Goal: Task Accomplishment & Management: Manage account settings

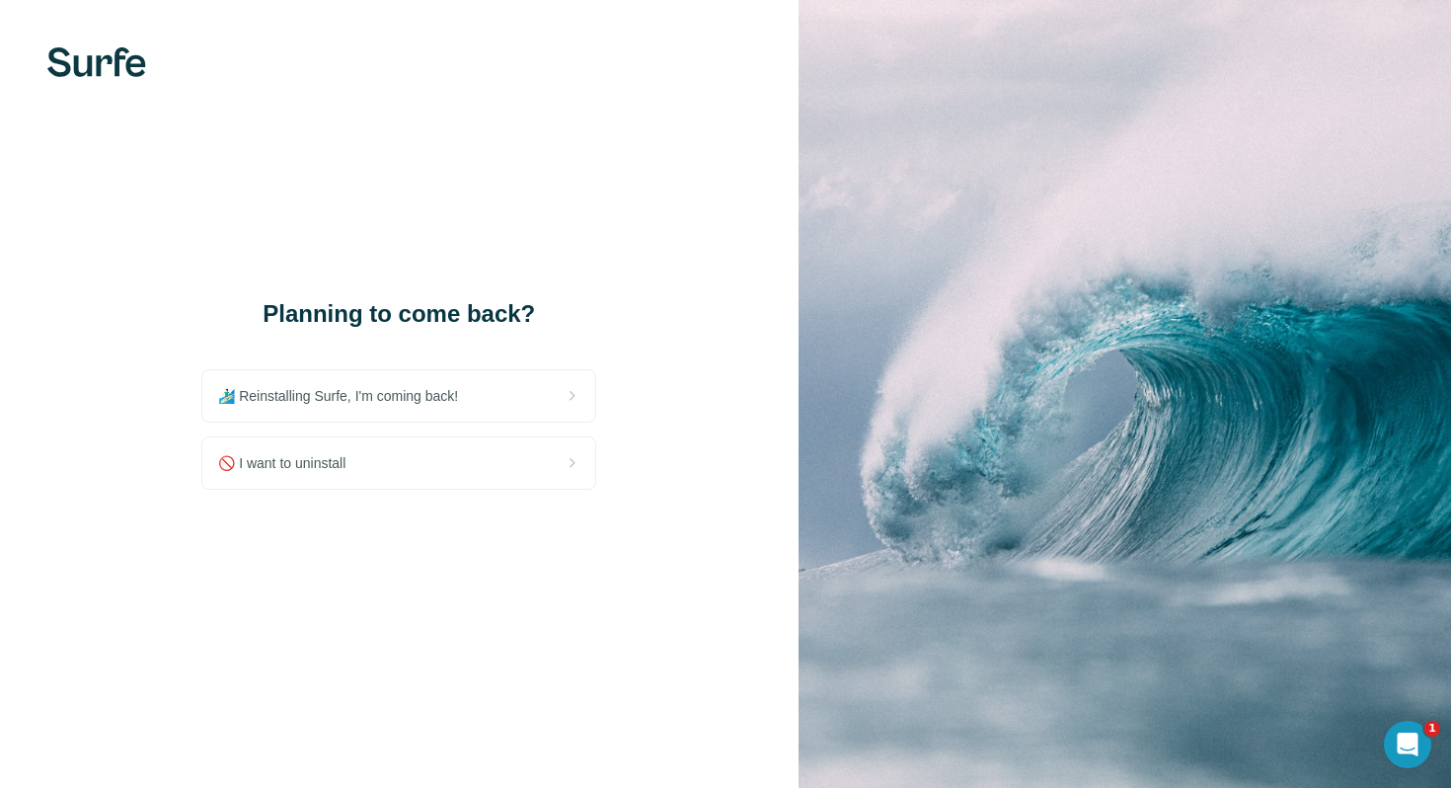
click at [470, 424] on div "🏄🏻‍♂️ Reinstalling Surfe, I'm coming back! 🚫 I want to uninstall" at bounding box center [398, 429] width 395 height 120
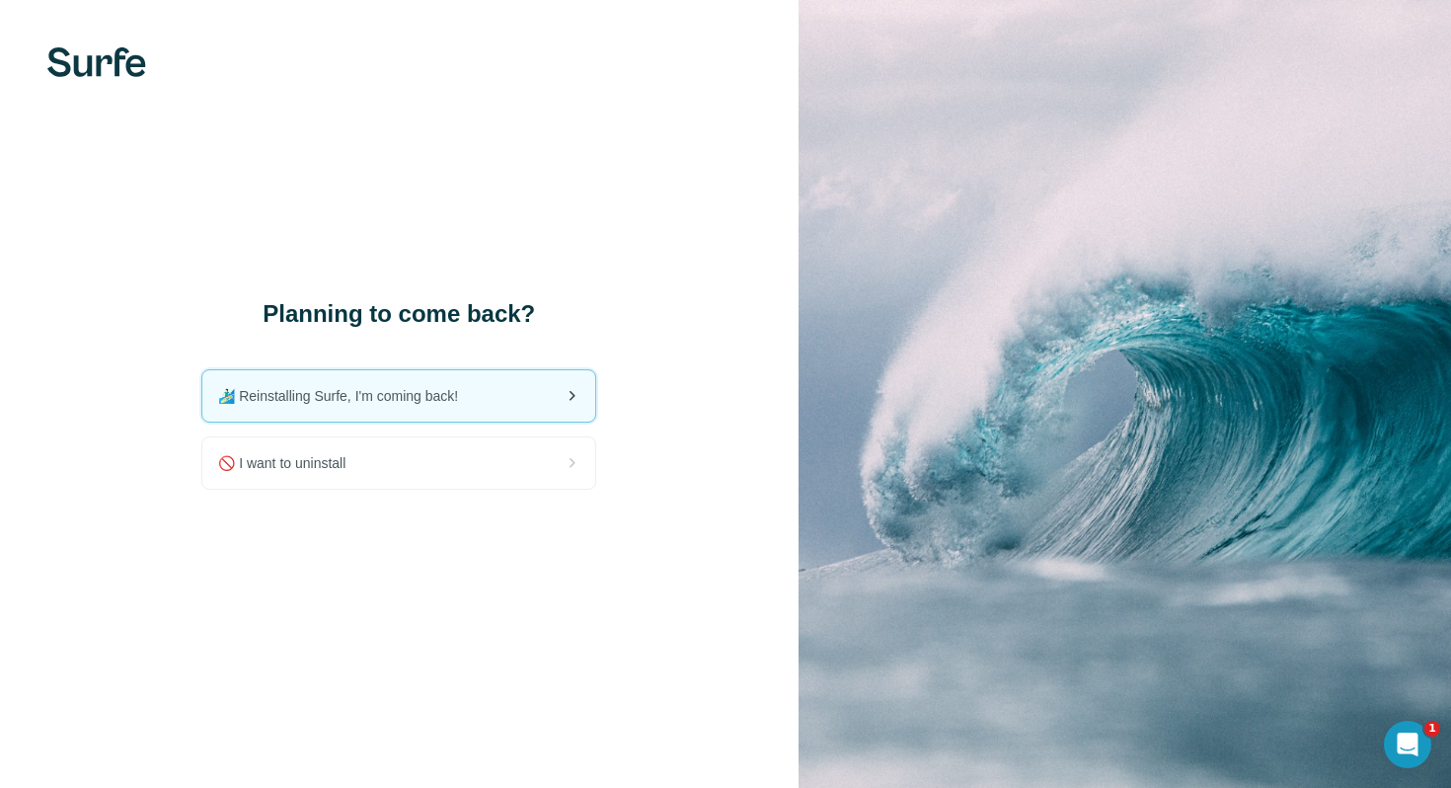
click at [466, 398] on span "🏄🏻‍♂️ Reinstalling Surfe, I'm coming back!" at bounding box center [346, 396] width 256 height 20
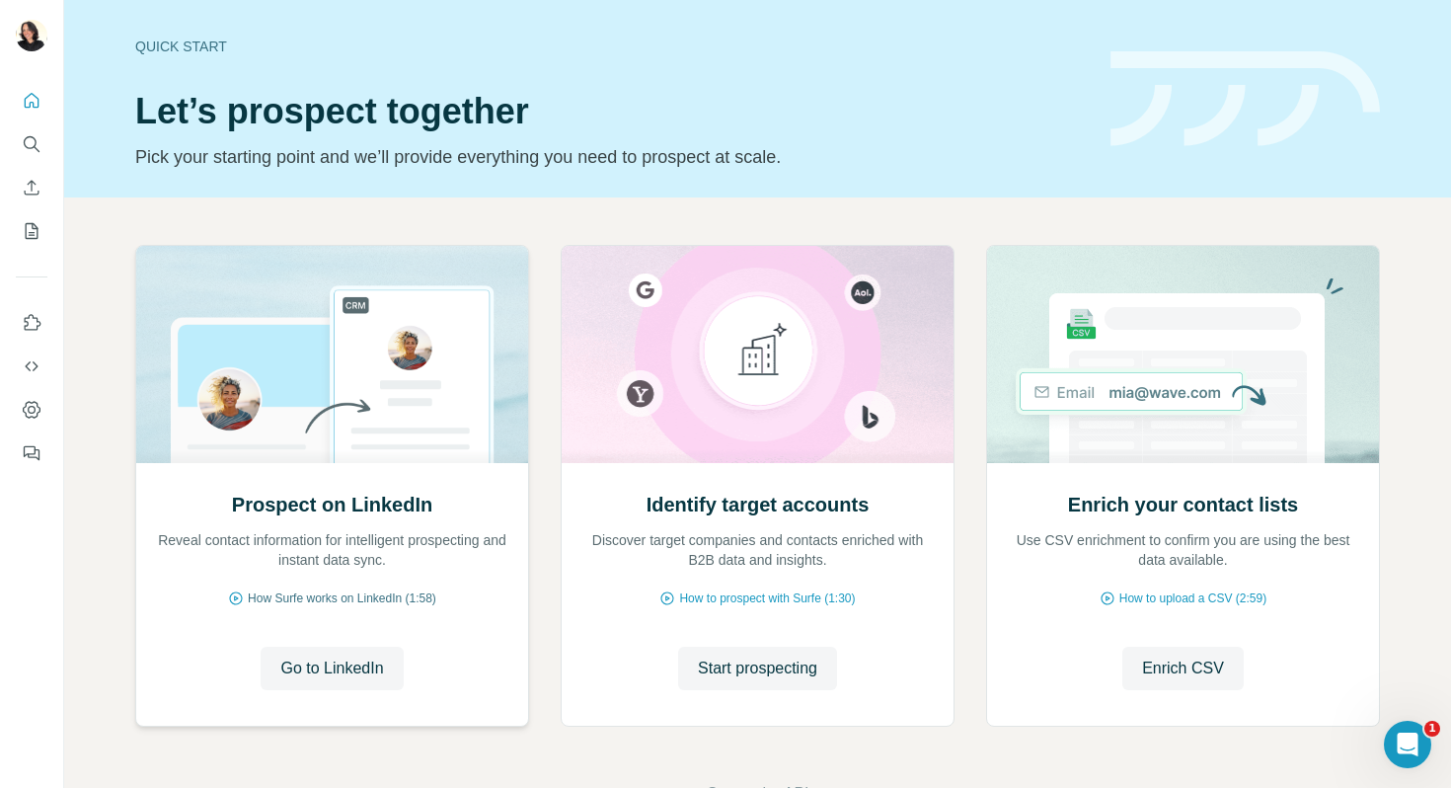
scroll to position [18, 0]
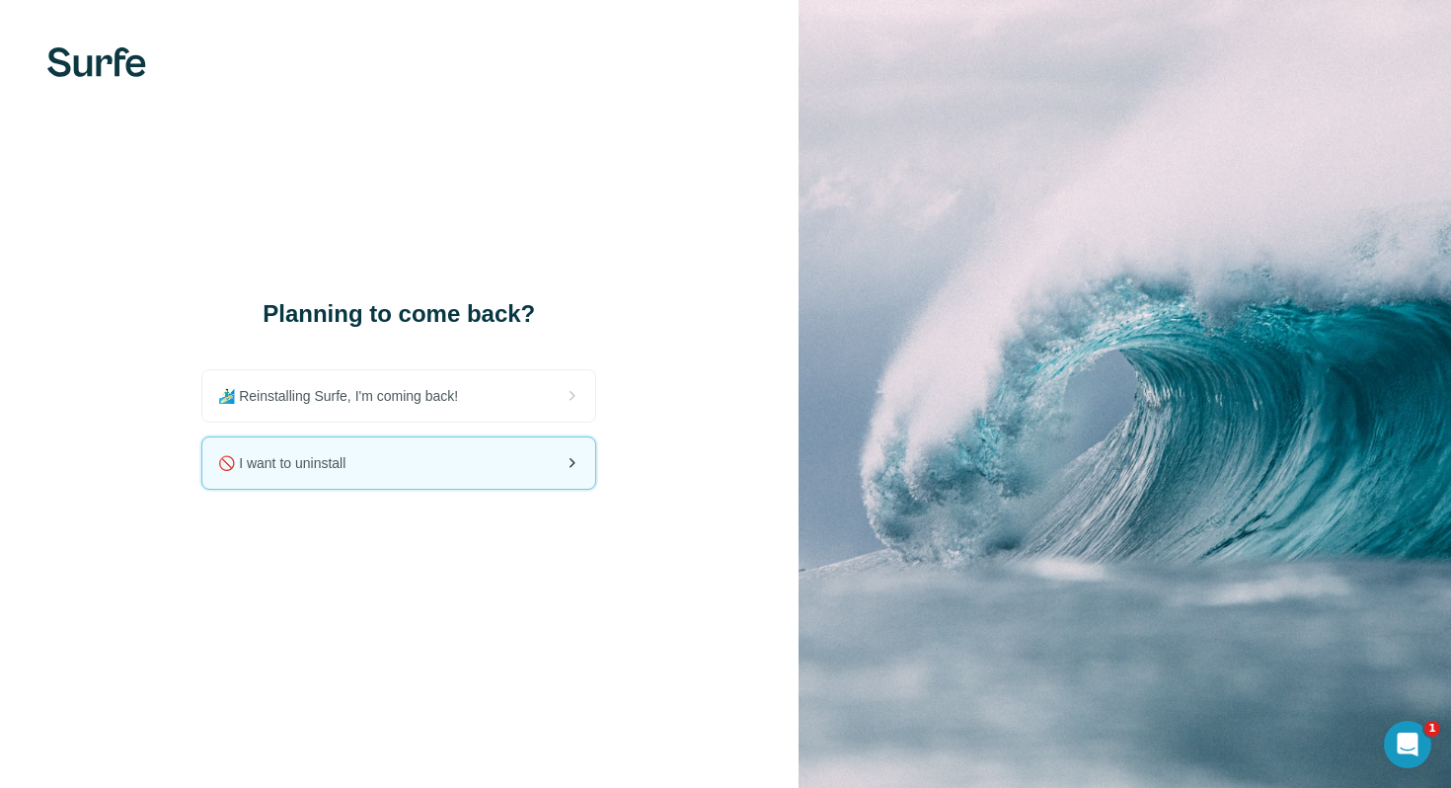
click at [416, 458] on div "🚫 I want to uninstall" at bounding box center [398, 462] width 393 height 51
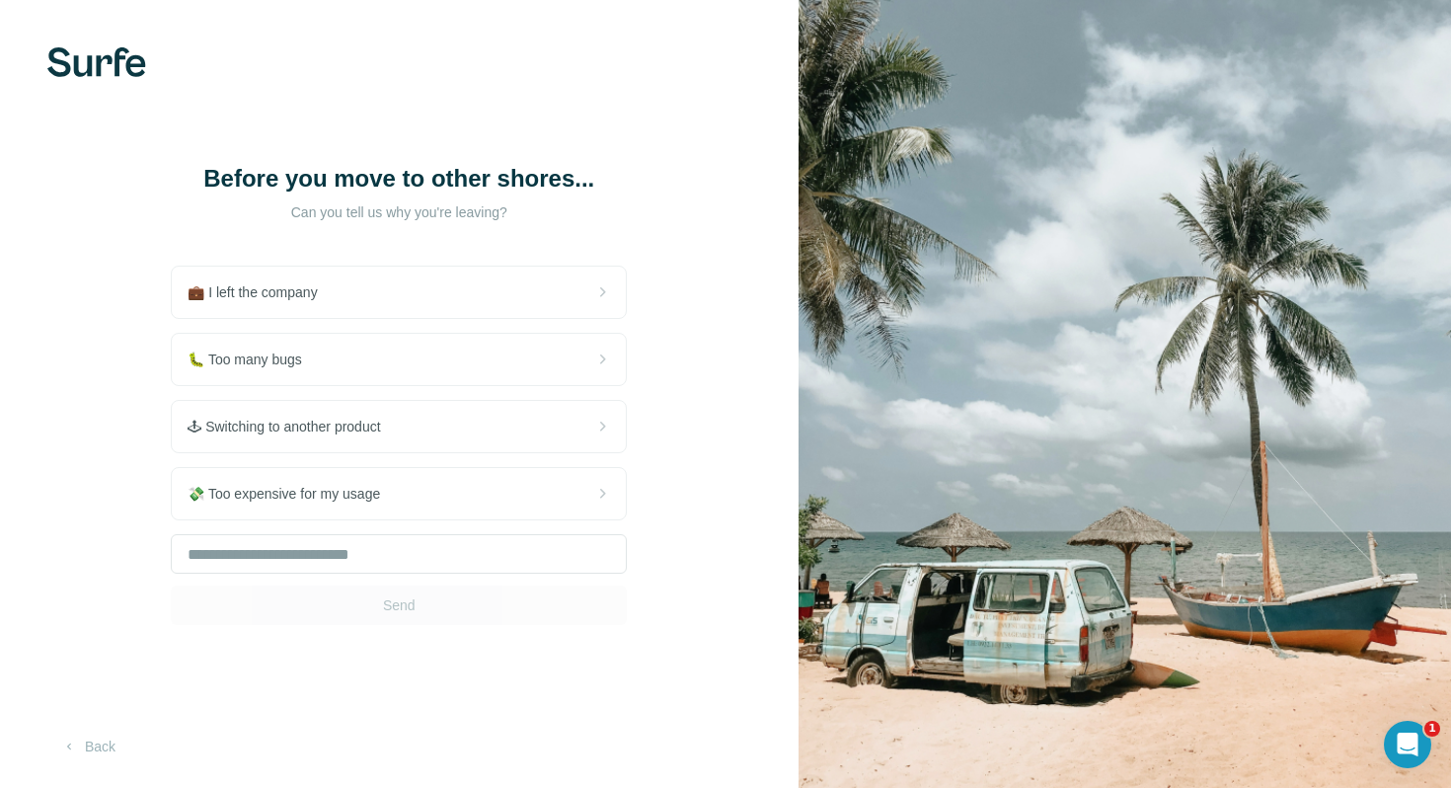
click at [440, 587] on div "Send" at bounding box center [399, 579] width 456 height 91
click at [505, 557] on input "text" at bounding box center [399, 553] width 456 height 39
type input "*"
type input "**********"
click at [442, 619] on button "Send" at bounding box center [399, 604] width 456 height 39
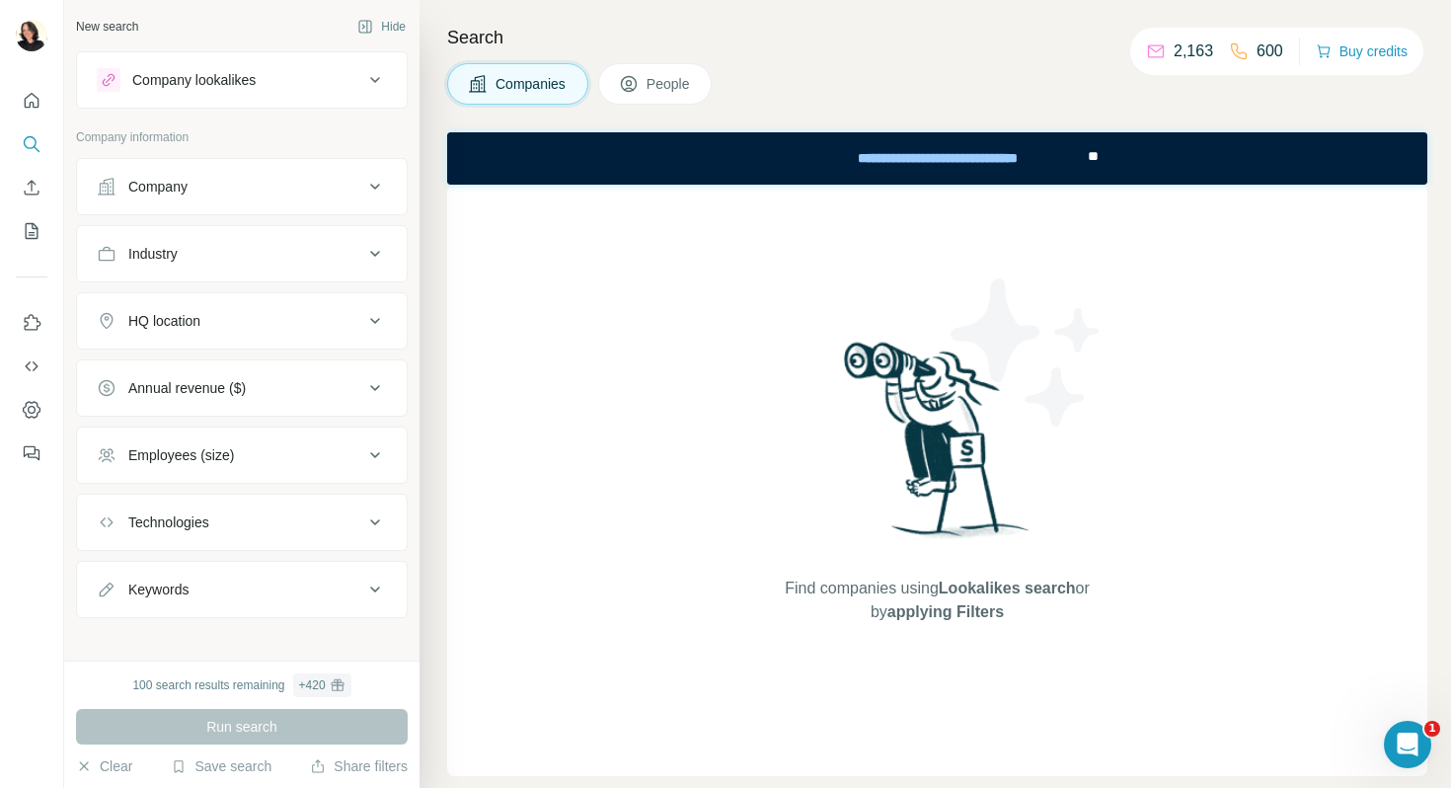
click at [845, 424] on img at bounding box center [937, 447] width 205 height 220
click at [42, 336] on button "Use Surfe on LinkedIn" at bounding box center [32, 323] width 32 height 36
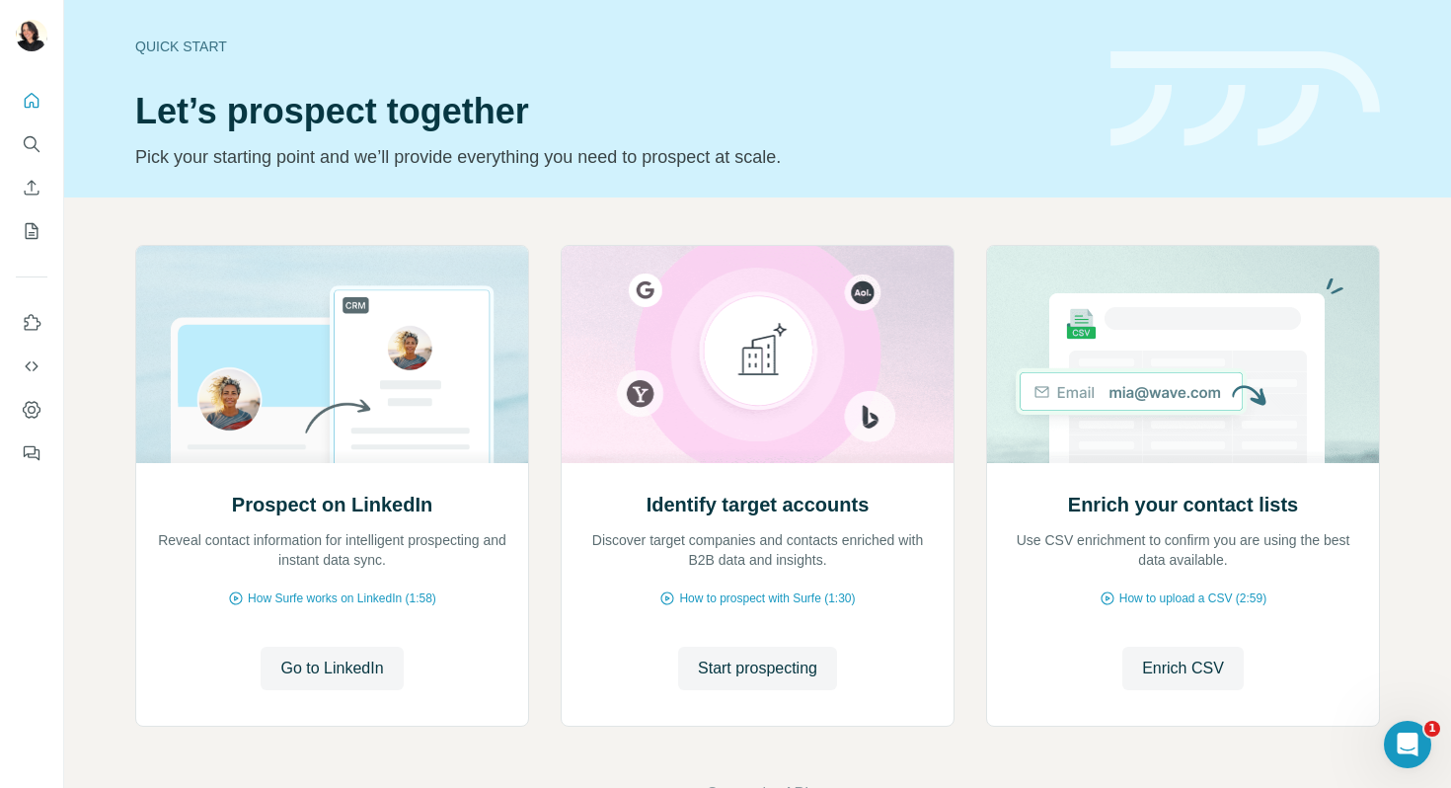
click at [982, 237] on div "Prospect on LinkedIn Reveal contact information for intelligent prospecting and…" at bounding box center [757, 524] width 1387 height 655
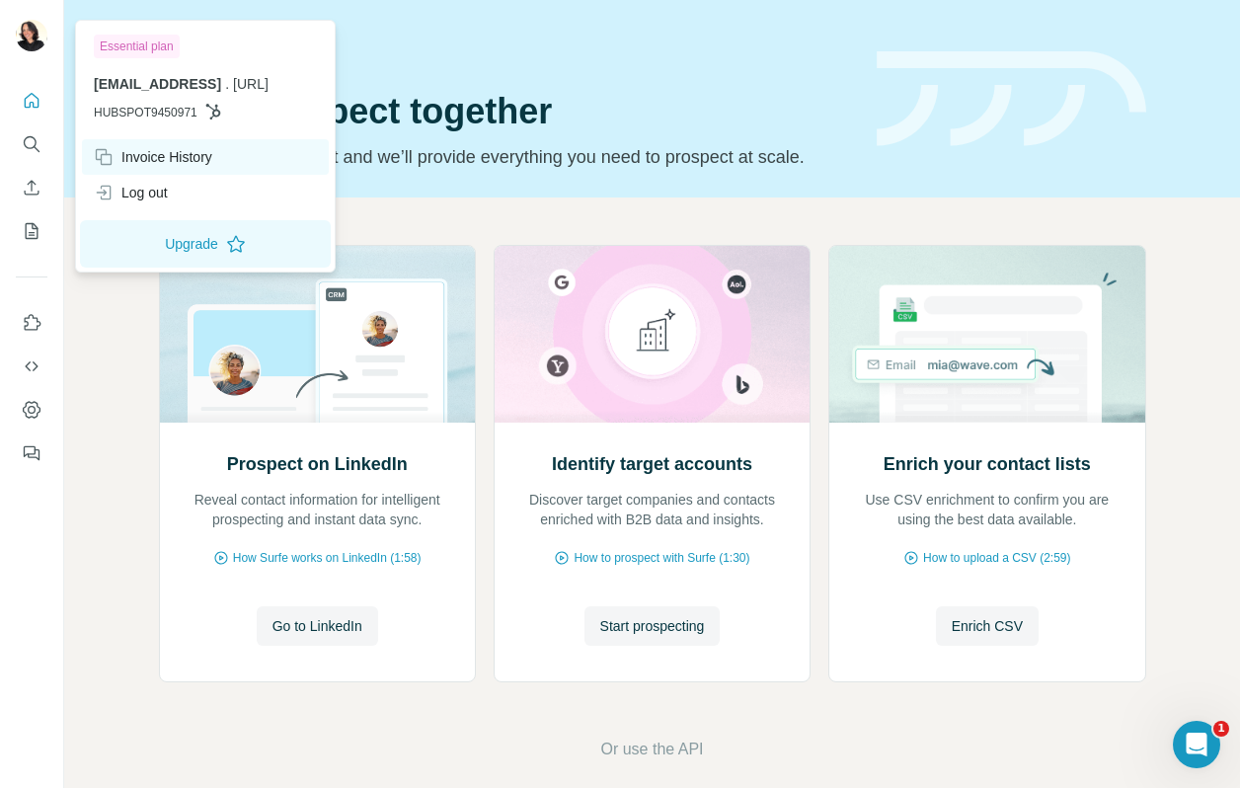
click at [126, 157] on div "Invoice History" at bounding box center [153, 157] width 118 height 20
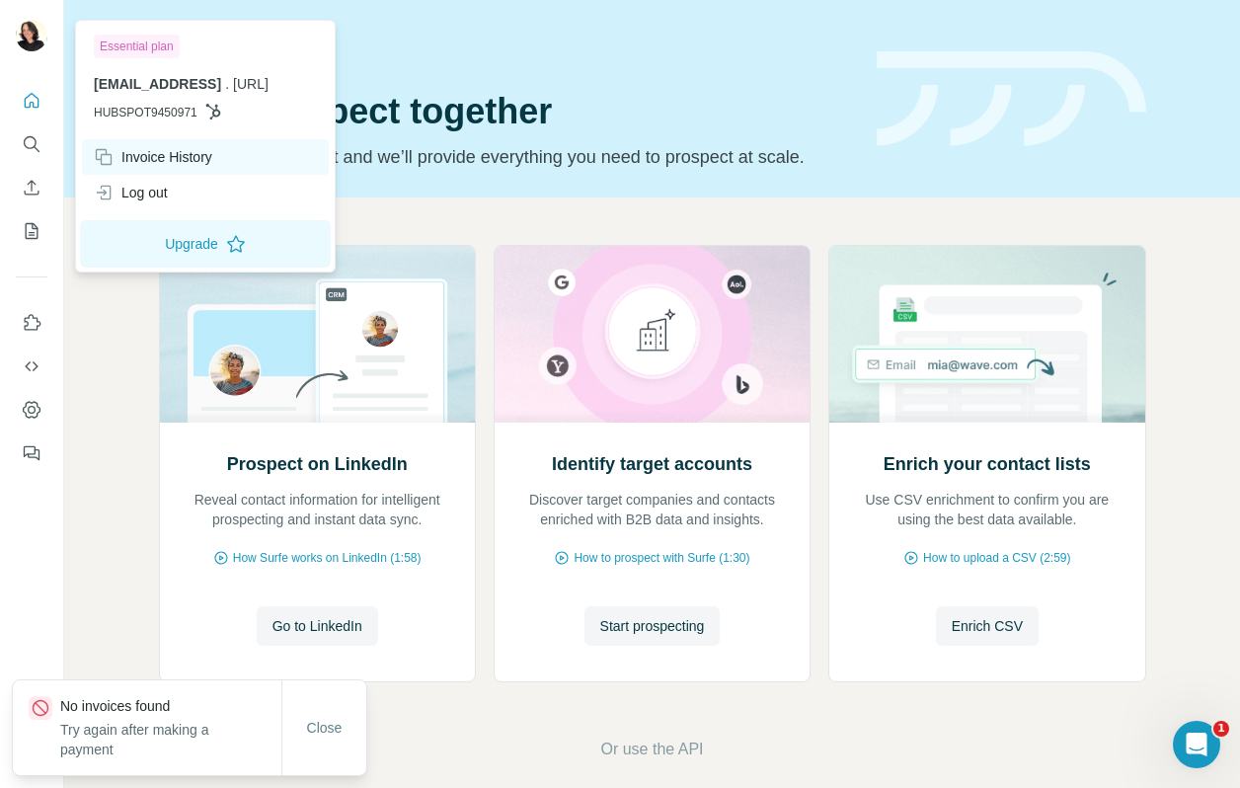
click at [126, 161] on div "Invoice History" at bounding box center [153, 157] width 118 height 20
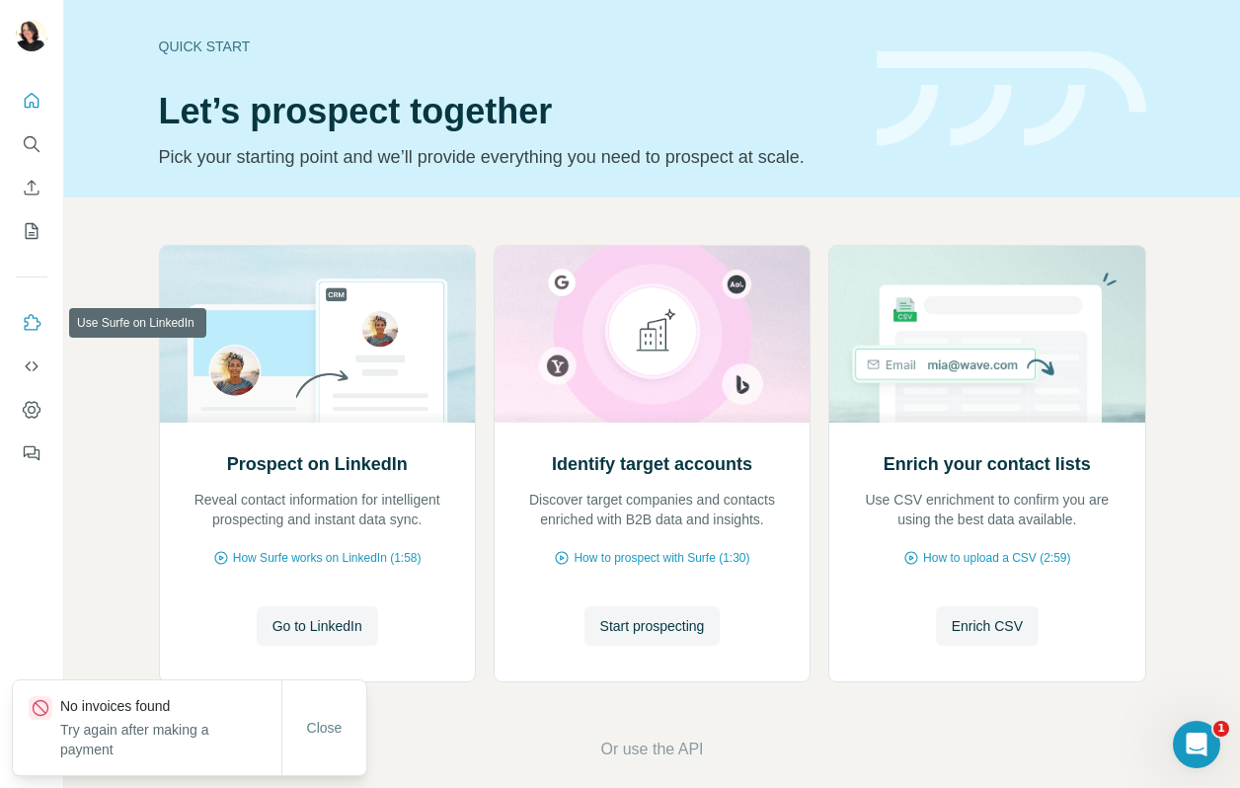
click at [44, 325] on button "Use Surfe on LinkedIn" at bounding box center [32, 323] width 32 height 36
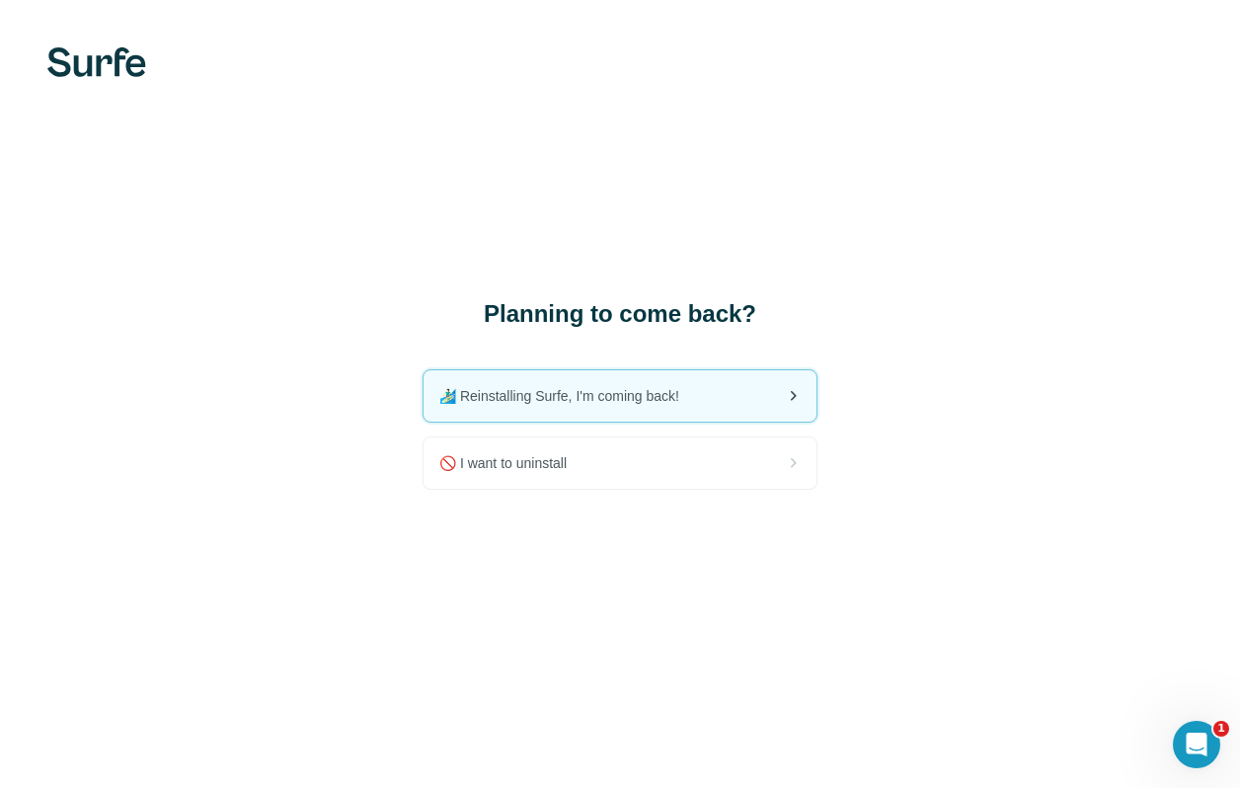
click at [568, 400] on span "🏄🏻‍♂️ Reinstalling Surfe, I'm coming back!" at bounding box center [567, 396] width 256 height 20
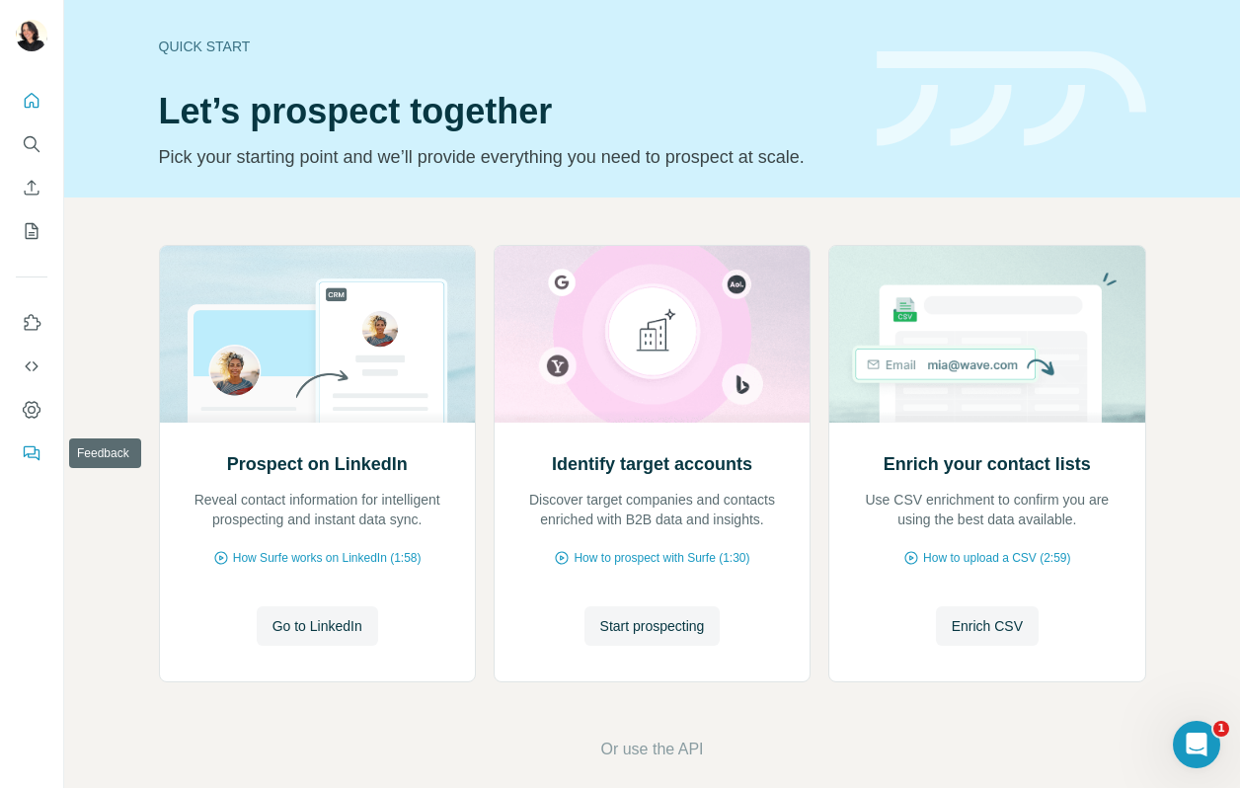
click at [32, 446] on icon "Feedback" at bounding box center [30, 451] width 12 height 11
click at [35, 224] on icon "My lists" at bounding box center [32, 231] width 13 height 16
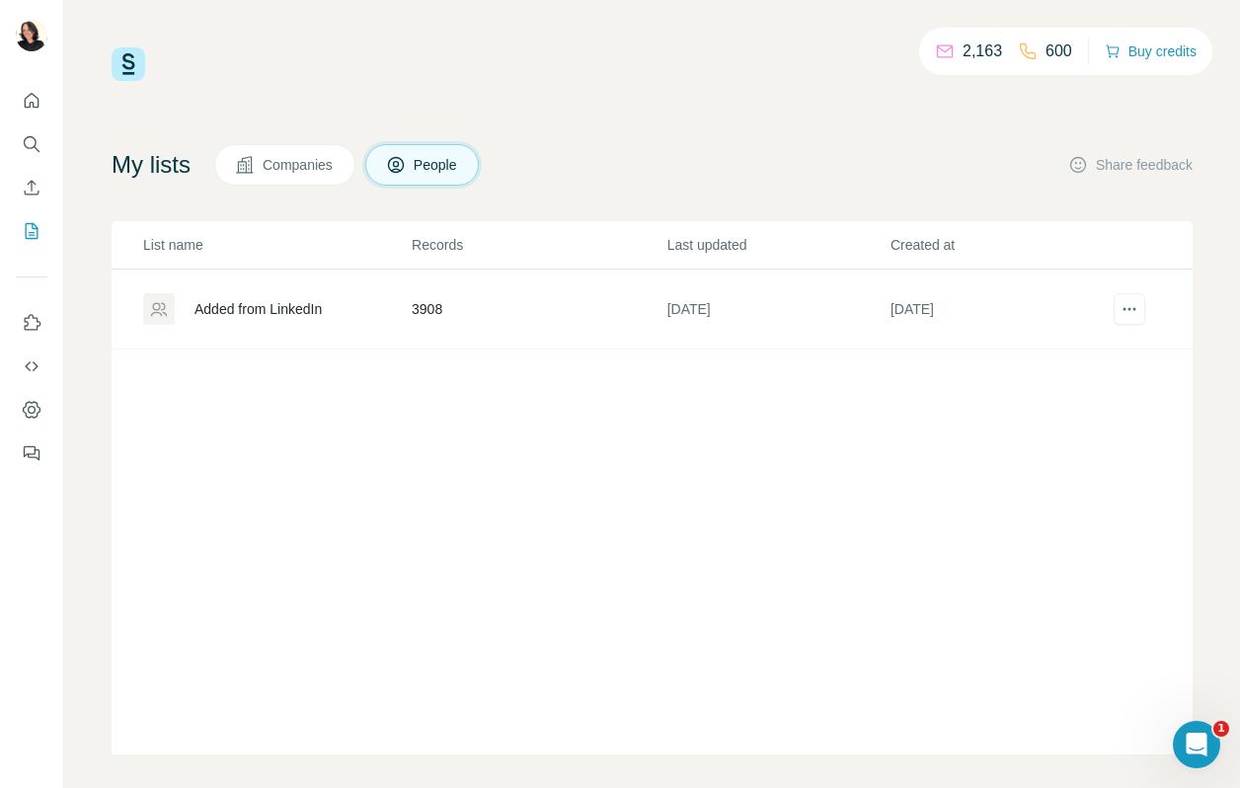
scroll to position [14, 0]
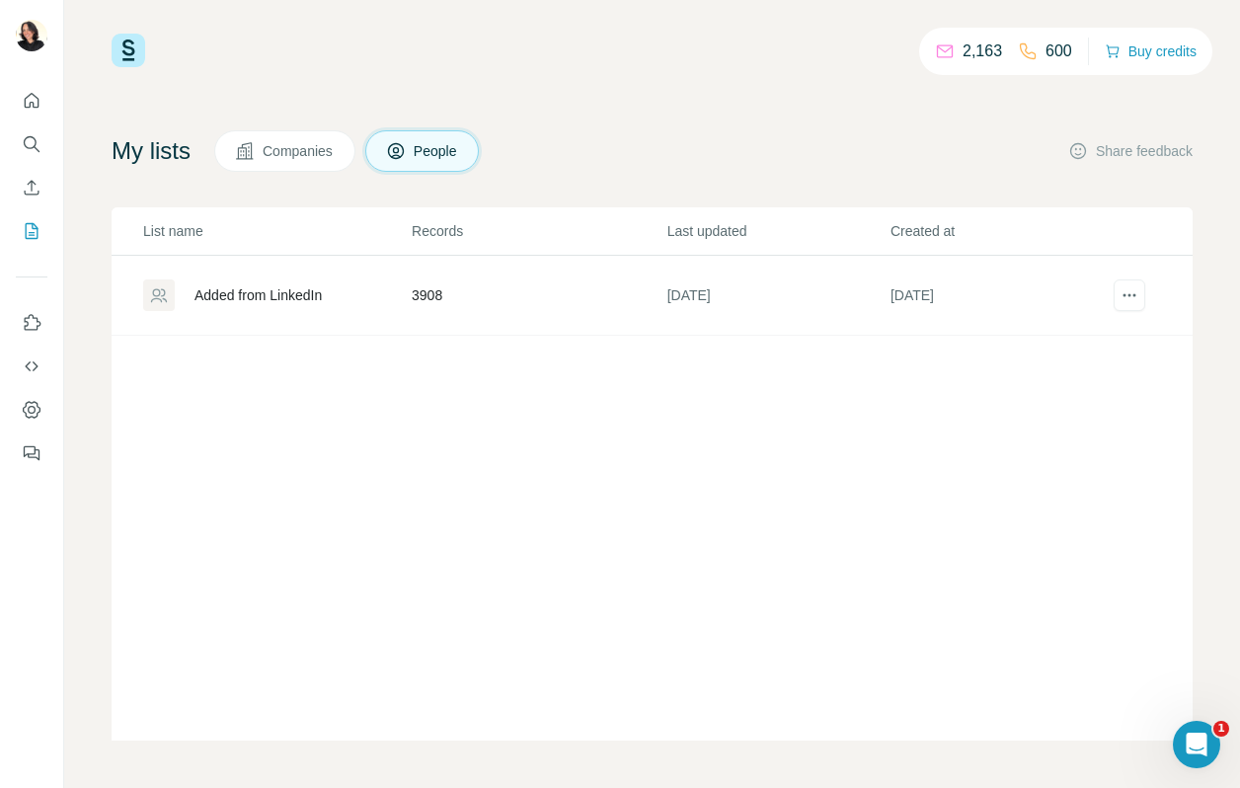
click at [391, 295] on div "Added from LinkedIn" at bounding box center [276, 295] width 266 height 32
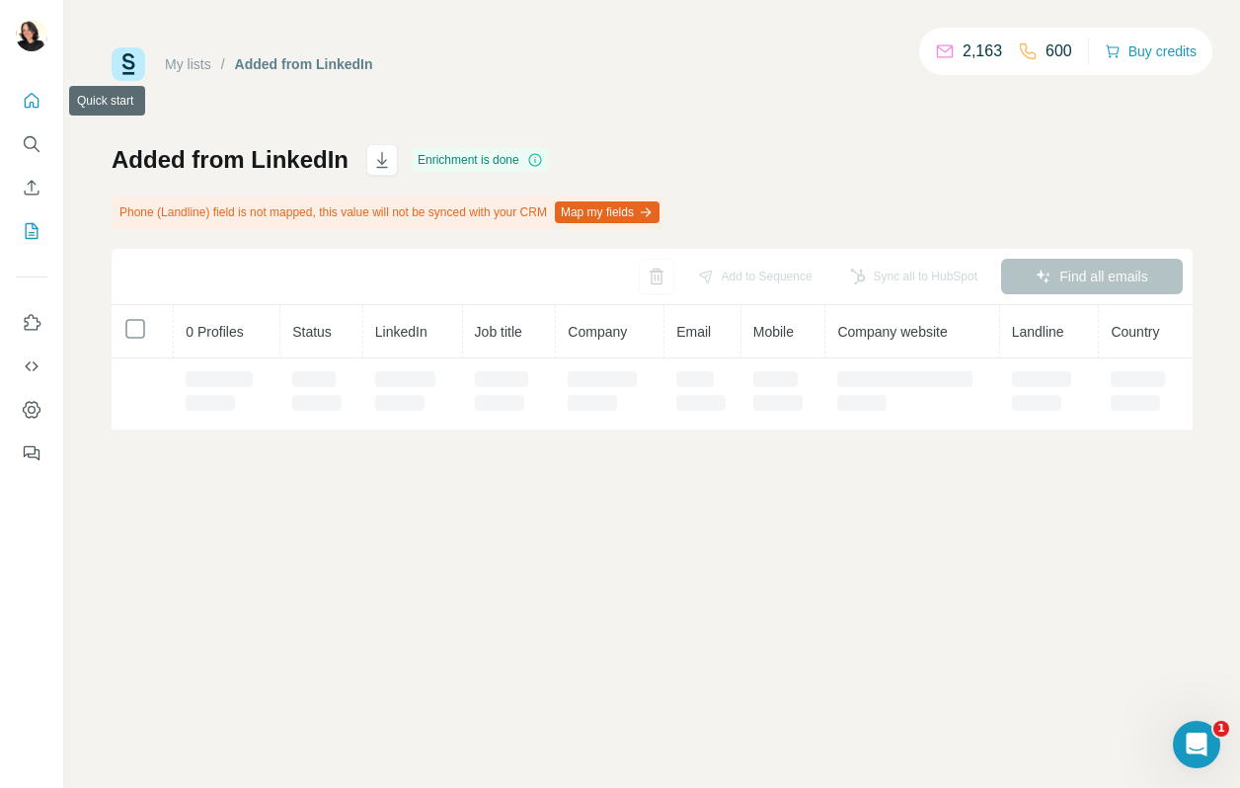
click at [30, 106] on icon "Quick start" at bounding box center [32, 100] width 15 height 15
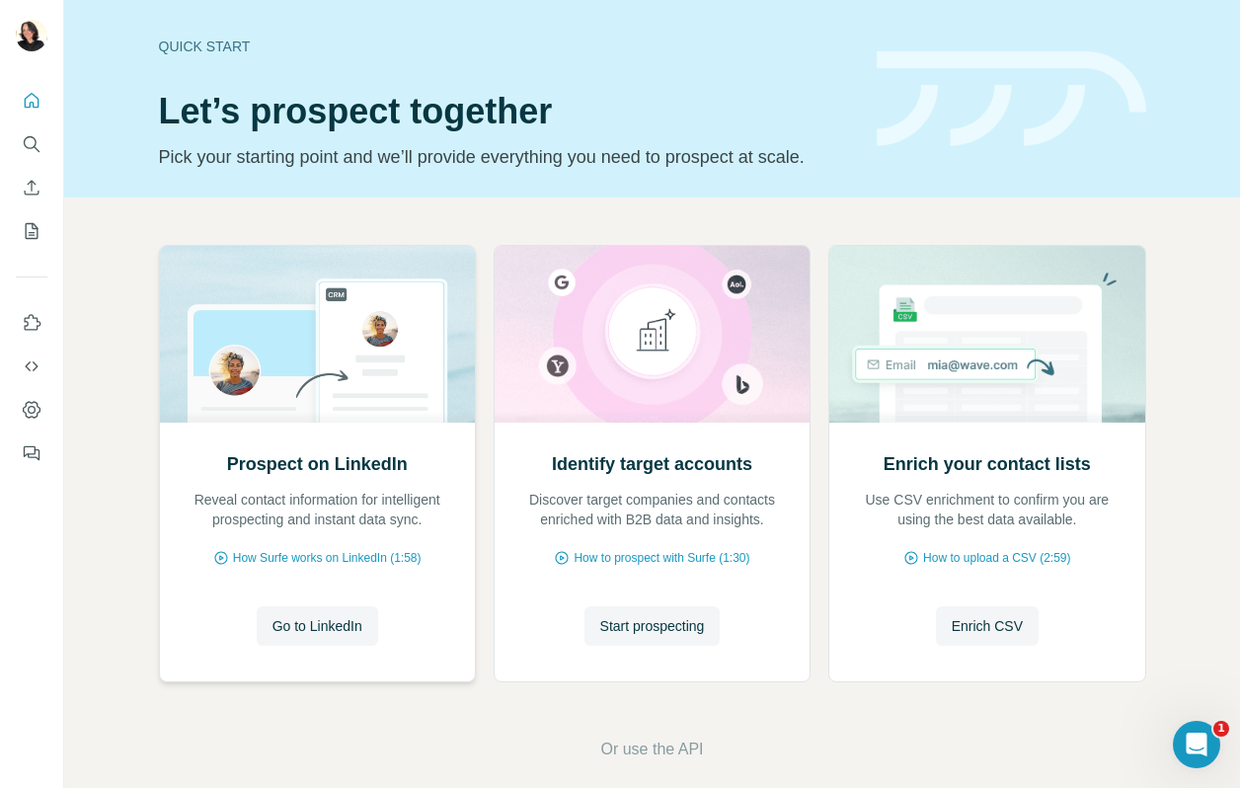
scroll to position [21, 0]
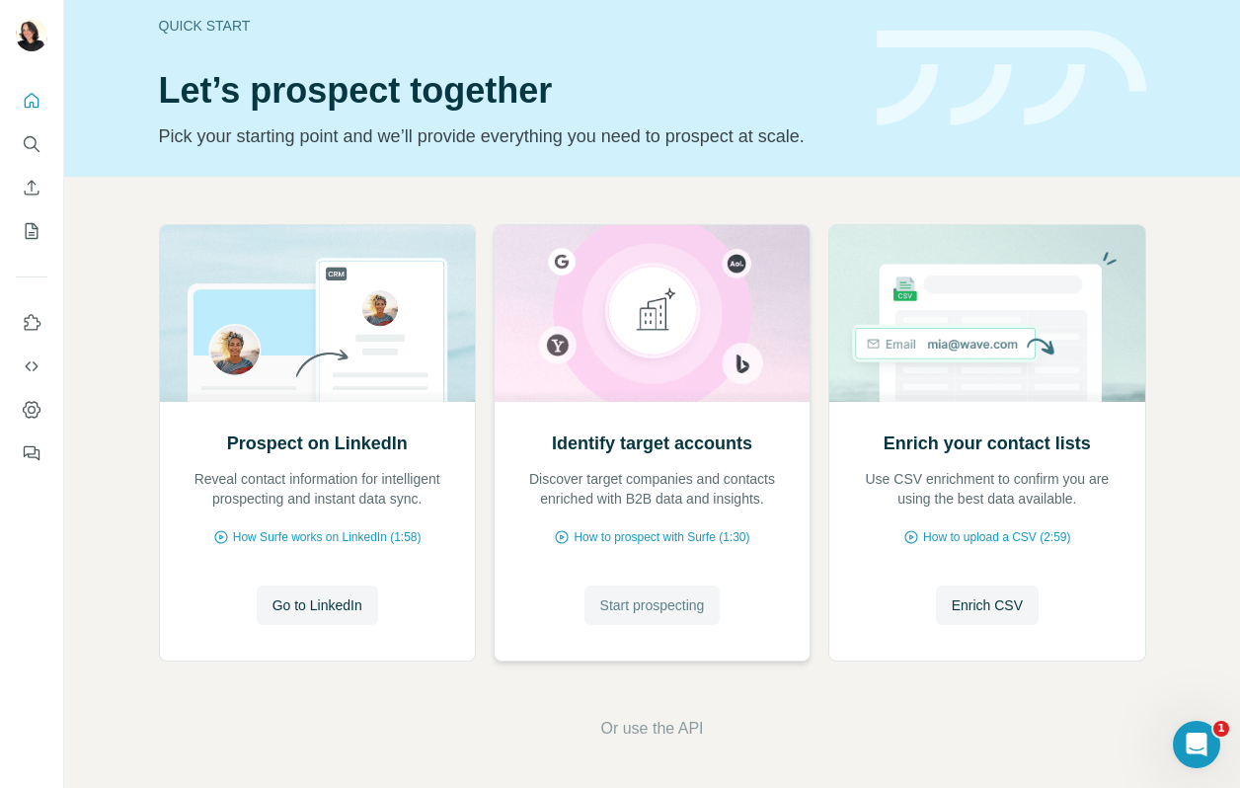
click at [659, 605] on span "Start prospecting" at bounding box center [652, 605] width 105 height 20
